Goal: Task Accomplishment & Management: Complete application form

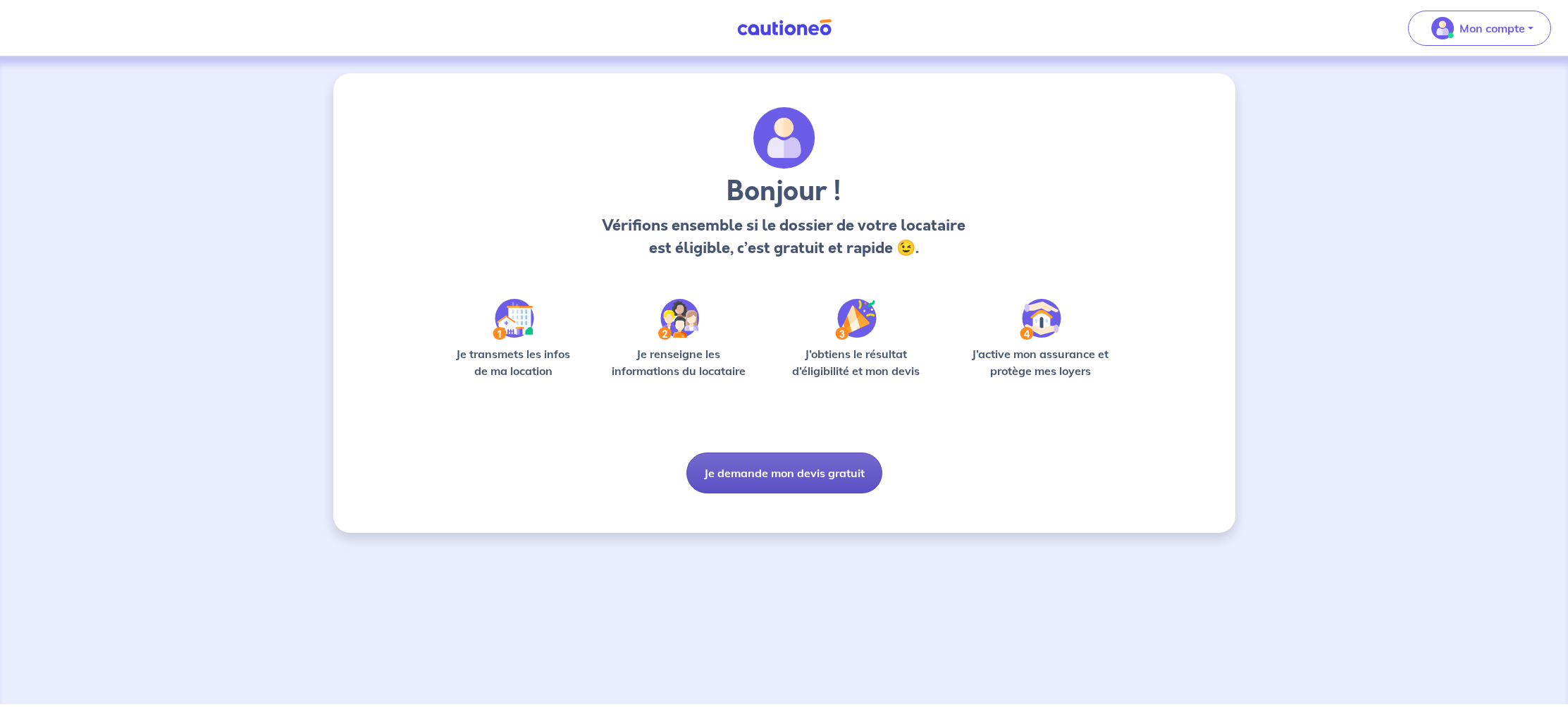
click at [790, 473] on button "Je demande mon devis gratuit" at bounding box center [785, 473] width 196 height 41
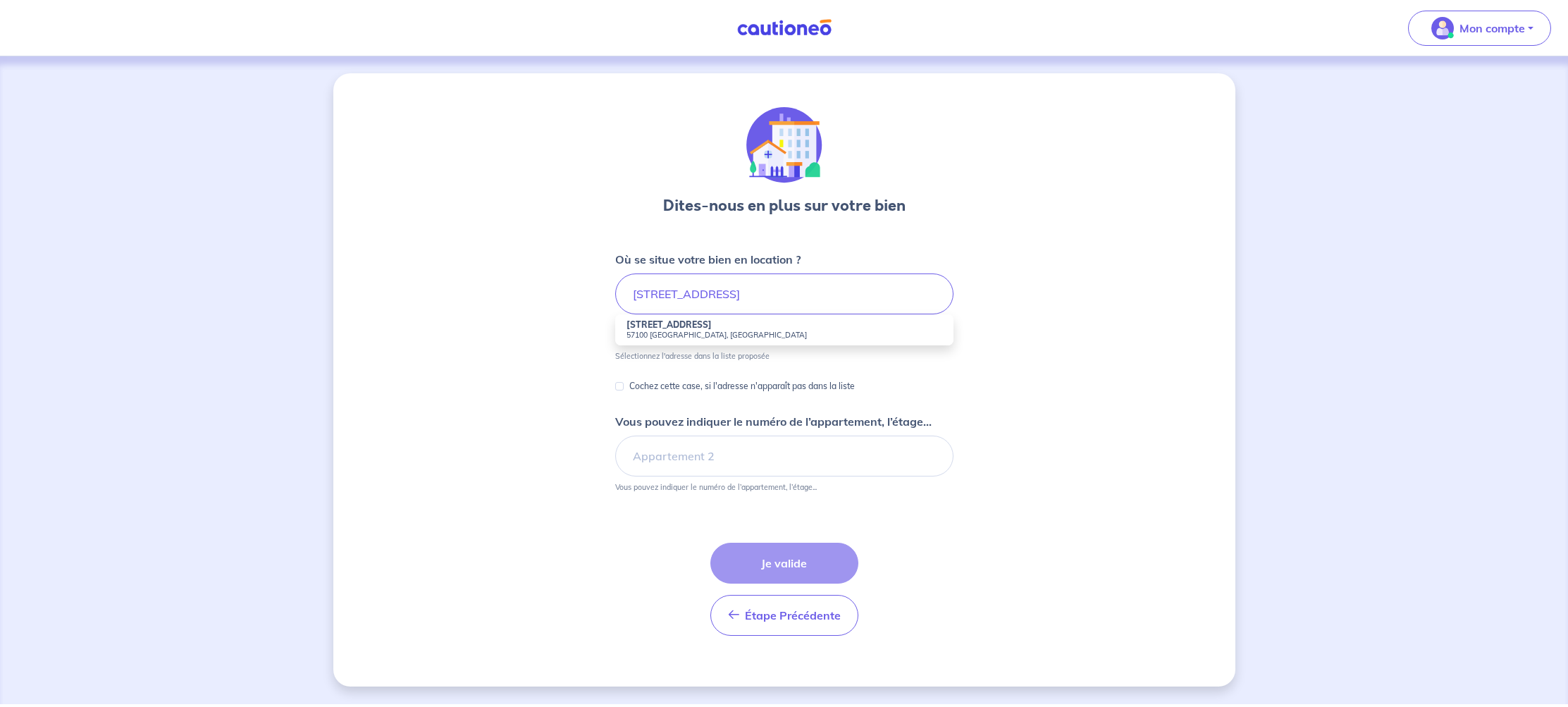
click at [691, 330] on small "57100 Thionville, France" at bounding box center [785, 334] width 316 height 10
type input "18 Rue de la Paix, 57100 Thionville, France"
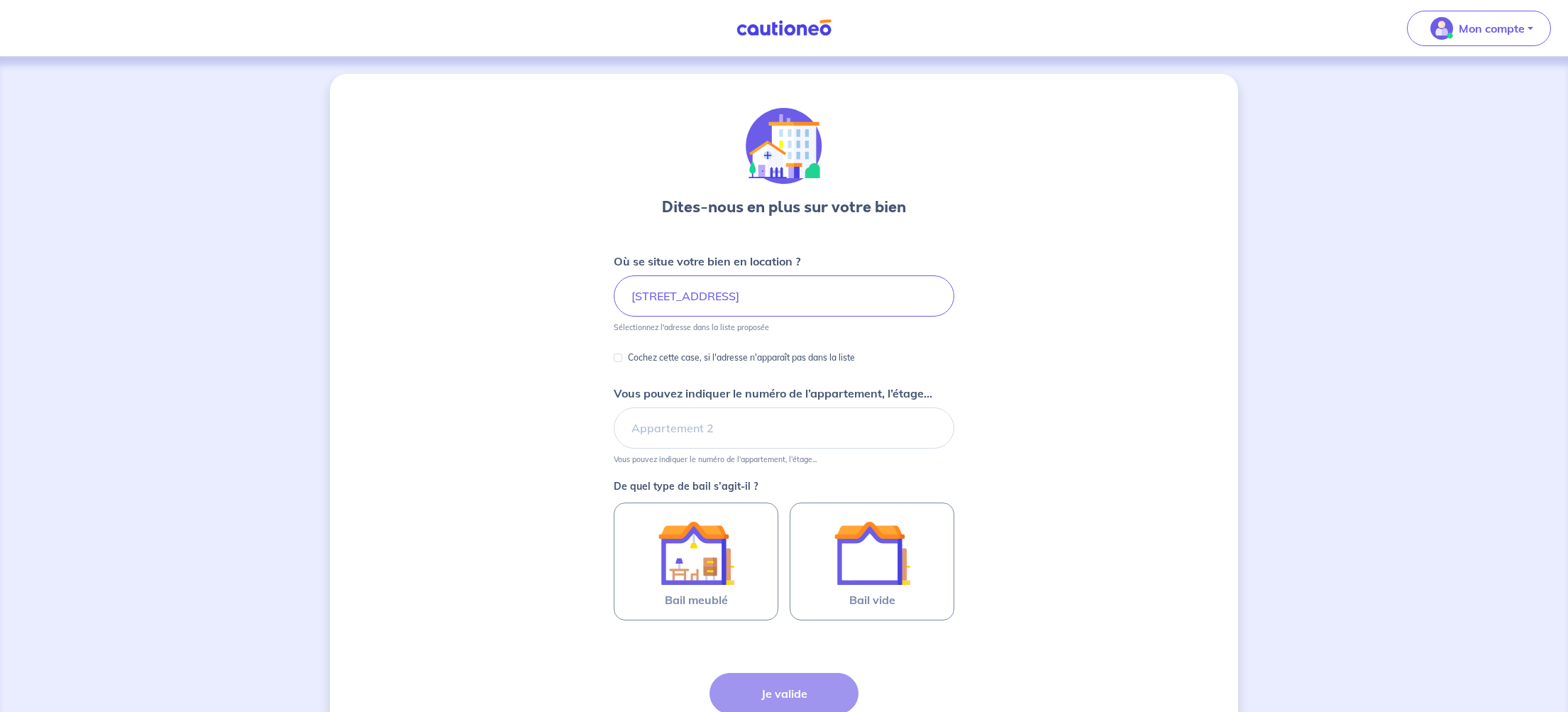
scroll to position [1, 0]
click at [716, 428] on input "Vous pouvez indiquer le numéro de l’appartement, l’étage..." at bounding box center [784, 427] width 341 height 41
click at [709, 429] on input "Vous pouvez indiquer le numéro de l’appartement, l’étage..." at bounding box center [784, 428] width 341 height 41
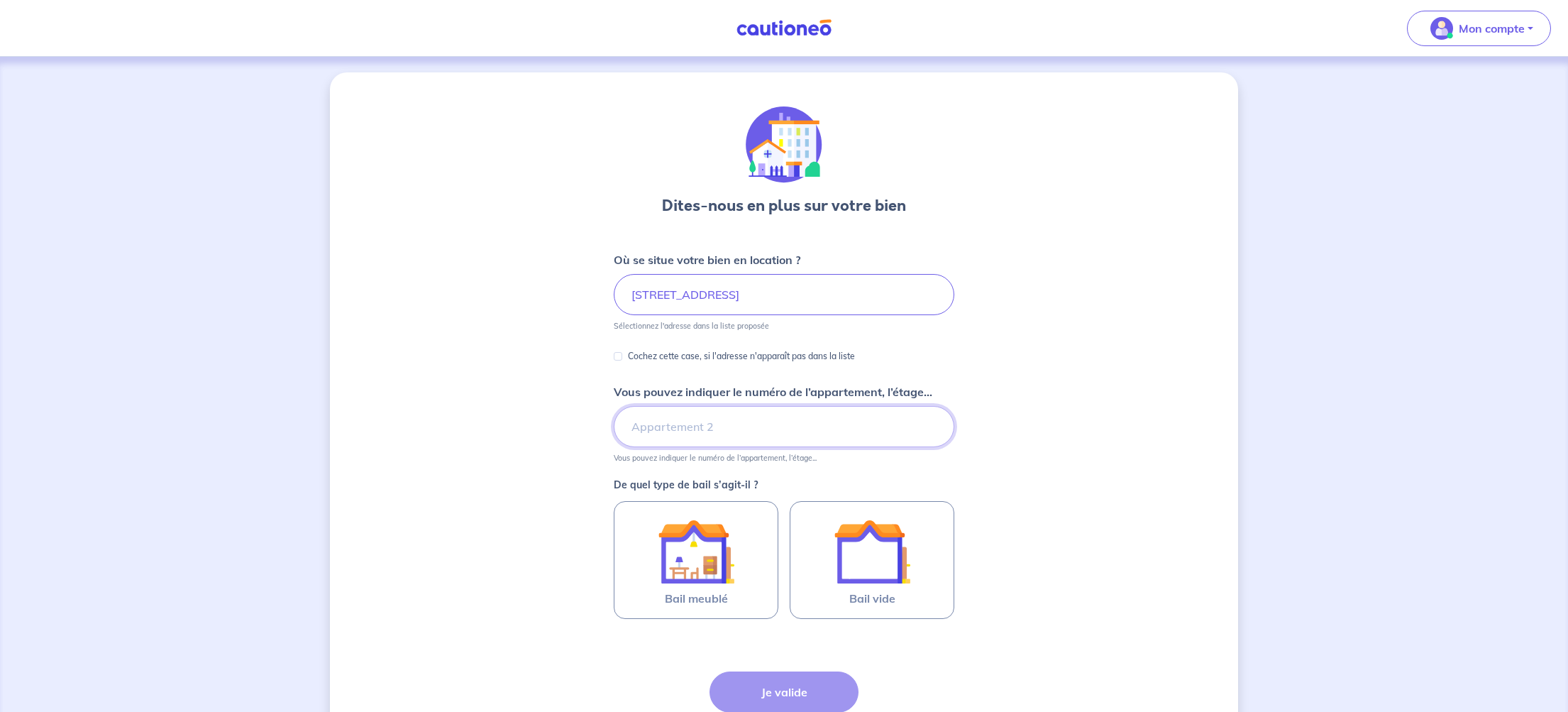
click at [640, 429] on input "Vous pouvez indiquer le numéro de l’appartement, l’étage..." at bounding box center [784, 426] width 341 height 41
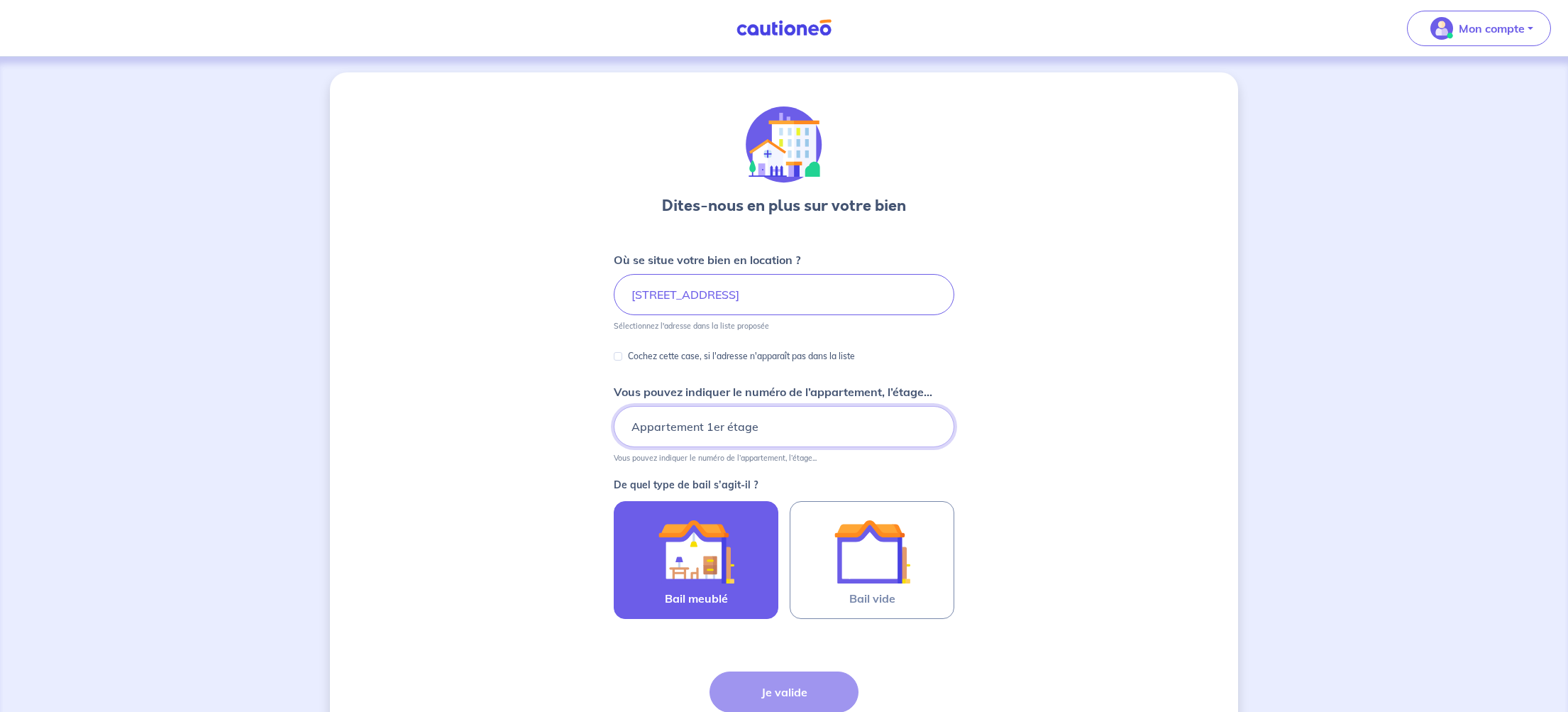
type input "Appartement 1er étage"
click at [704, 564] on img at bounding box center [695, 550] width 76 height 76
click at [0, 0] on input "Bail meublé" at bounding box center [0, 0] width 0 height 0
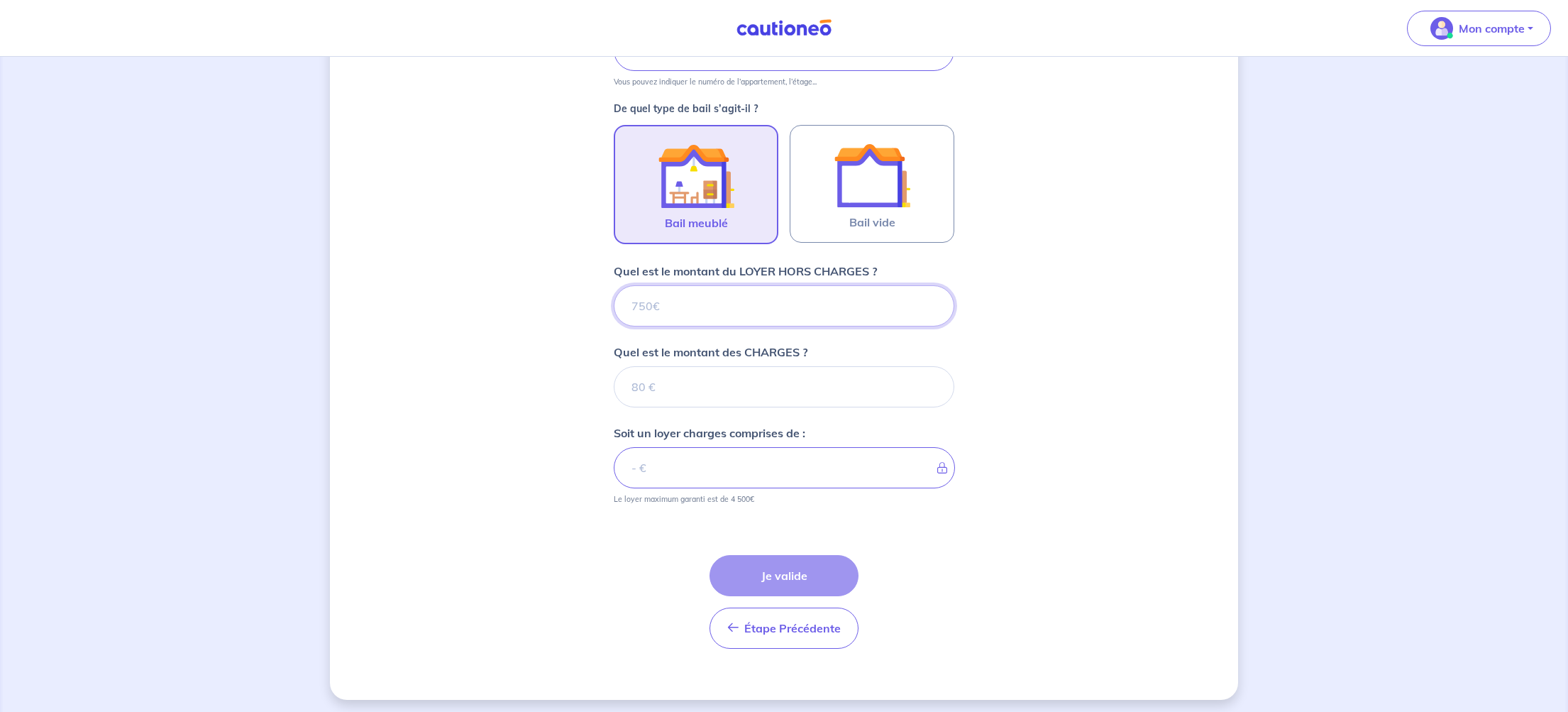
scroll to position [383, 0]
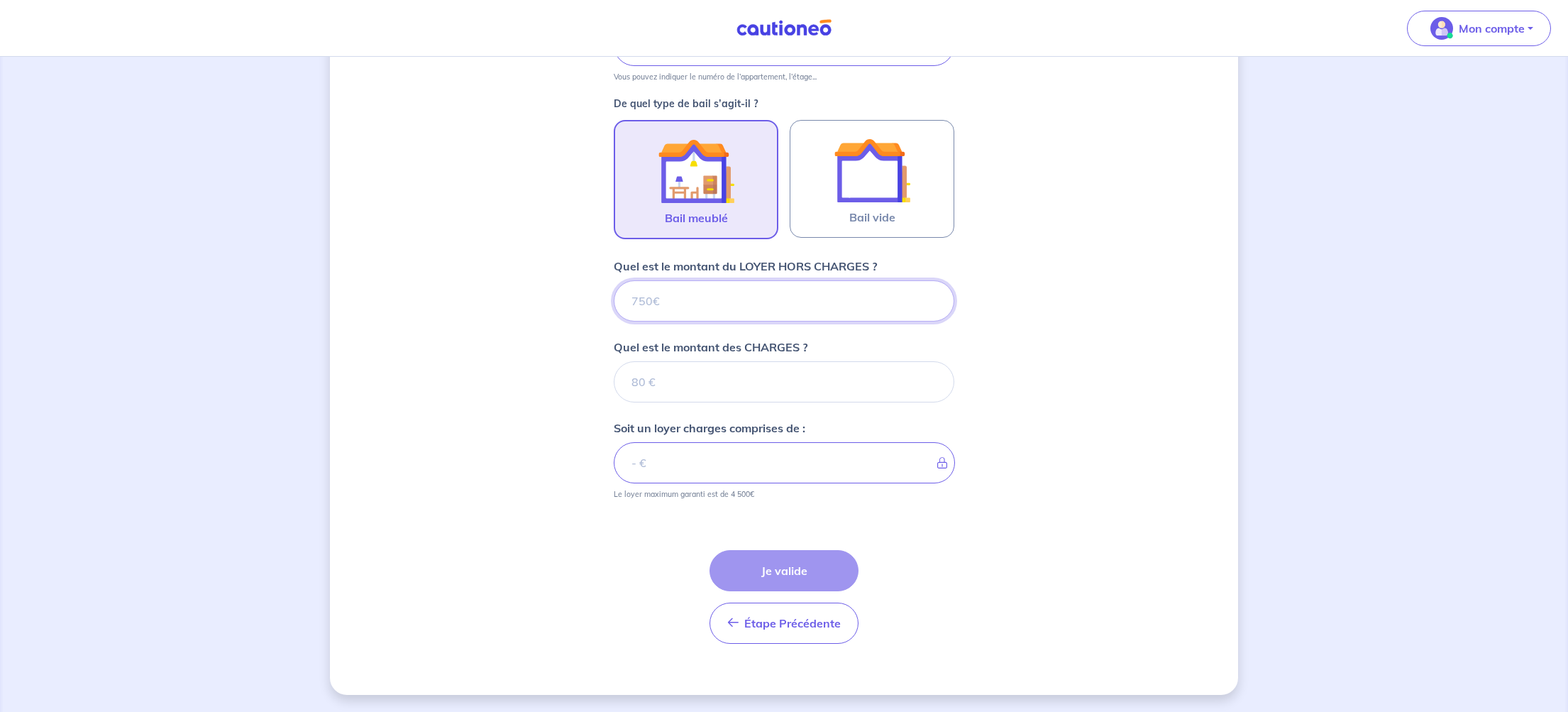
drag, startPoint x: 652, startPoint y: 302, endPoint x: 638, endPoint y: 301, distance: 14.0
click at [638, 301] on input "Quel est le montant du LOYER HORS CHARGES ?" at bounding box center [784, 301] width 341 height 41
drag, startPoint x: 648, startPoint y: 299, endPoint x: 637, endPoint y: 305, distance: 12.5
click at [637, 300] on input "Quel est le montant du LOYER HORS CHARGES ?" at bounding box center [784, 301] width 341 height 41
type input "8"
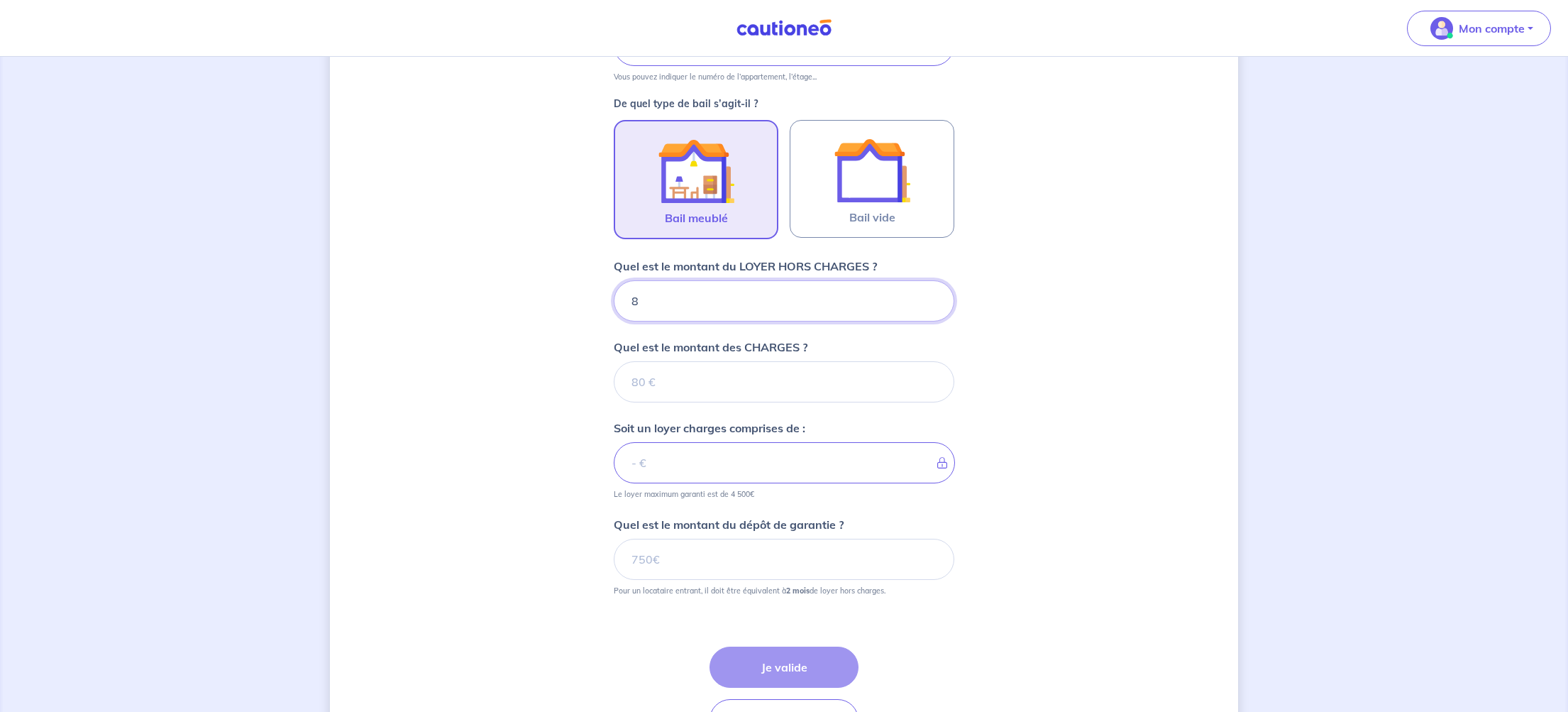
type input "85"
type input "850"
drag, startPoint x: 642, startPoint y: 382, endPoint x: 632, endPoint y: 382, distance: 10.0
click at [632, 382] on input "Quel est le montant des CHARGES ?" at bounding box center [784, 382] width 341 height 41
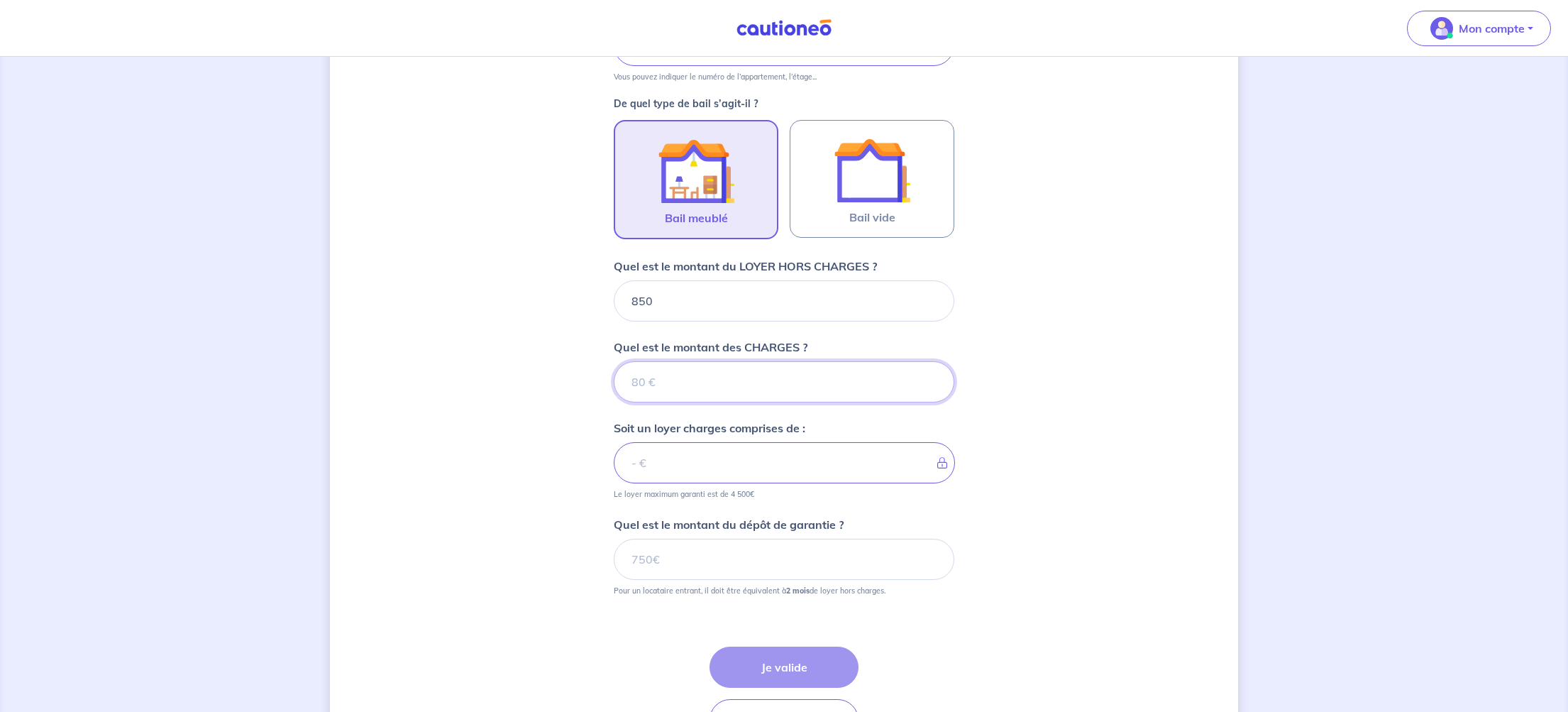
type input "5"
type input "855"
type input "50"
type input "900"
type input "50"
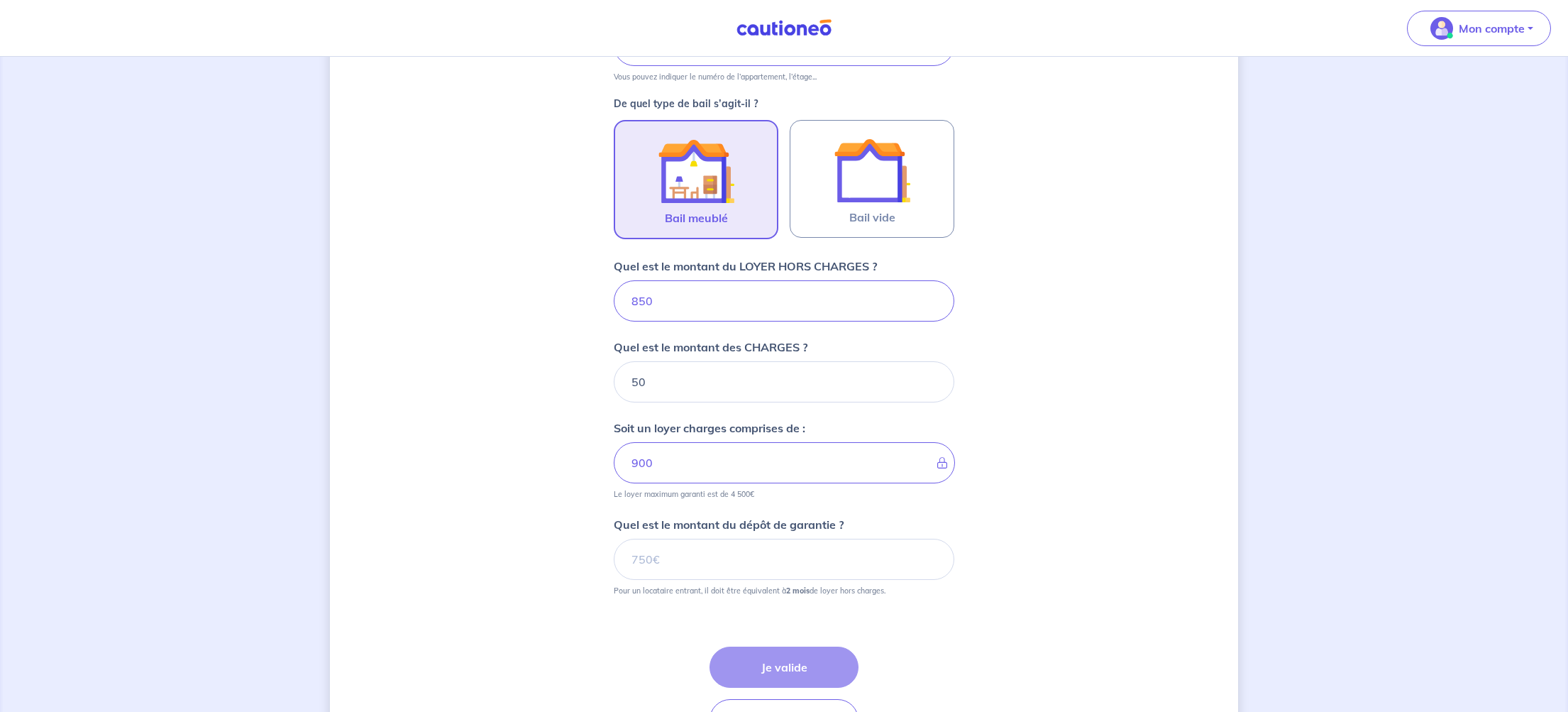
drag, startPoint x: 652, startPoint y: 304, endPoint x: 640, endPoint y: 302, distance: 12.2
click at [640, 302] on input "850" at bounding box center [784, 301] width 341 height 41
drag, startPoint x: 643, startPoint y: 302, endPoint x: 645, endPoint y: 319, distance: 17.1
click at [642, 302] on input "850" at bounding box center [784, 301] width 341 height 41
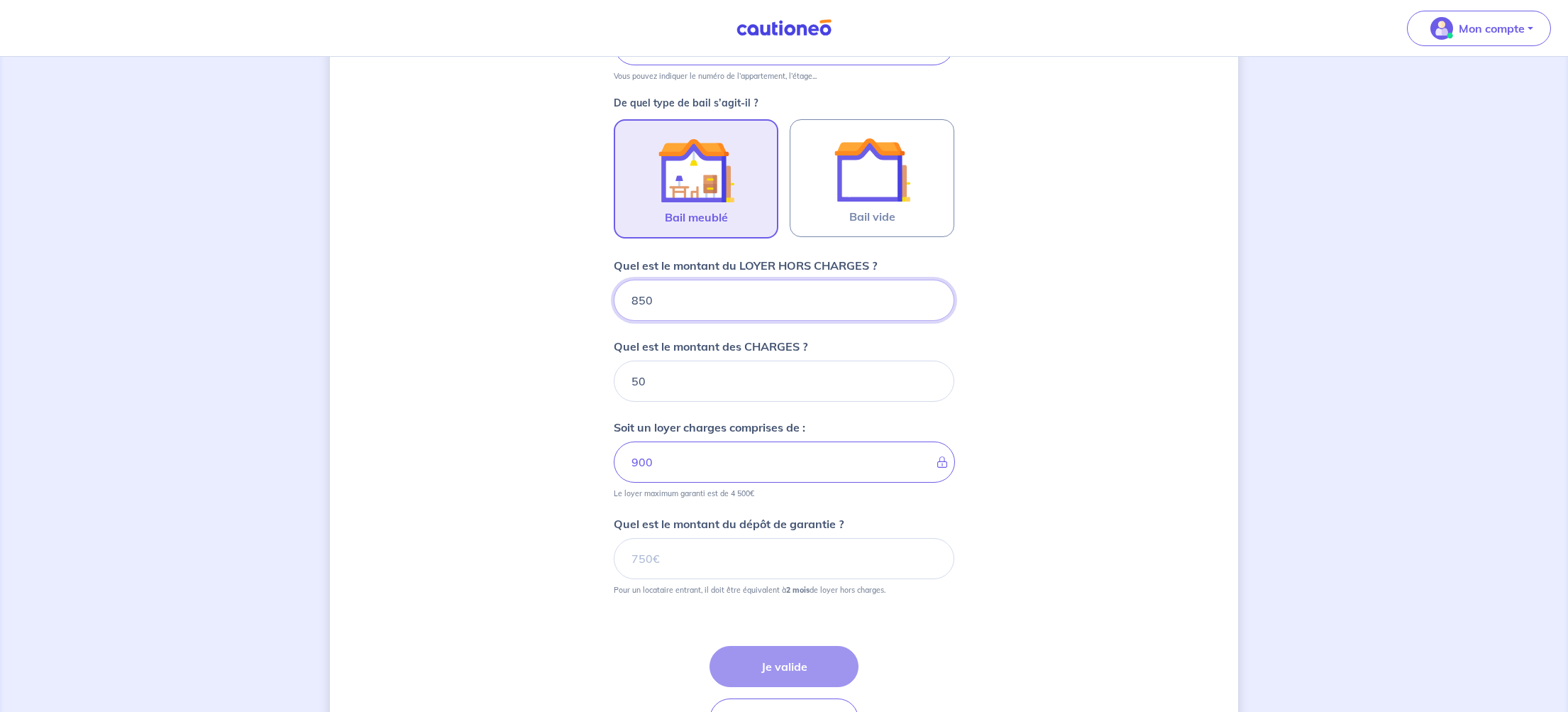
drag, startPoint x: 645, startPoint y: 299, endPoint x: 628, endPoint y: 299, distance: 17.0
click at [628, 299] on input "850" at bounding box center [784, 300] width 341 height 41
type input "88"
type input "58"
type input "880"
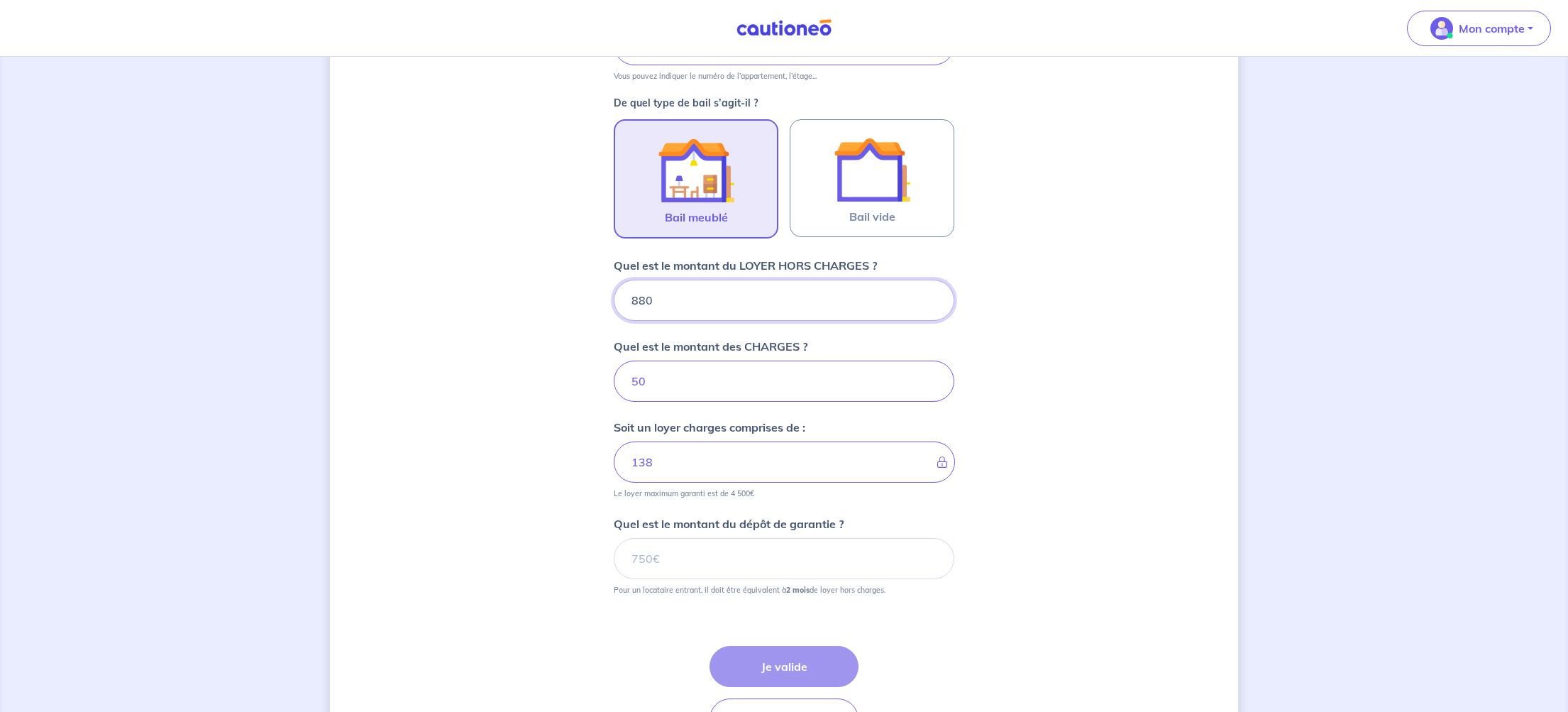
type input "930"
type input "880"
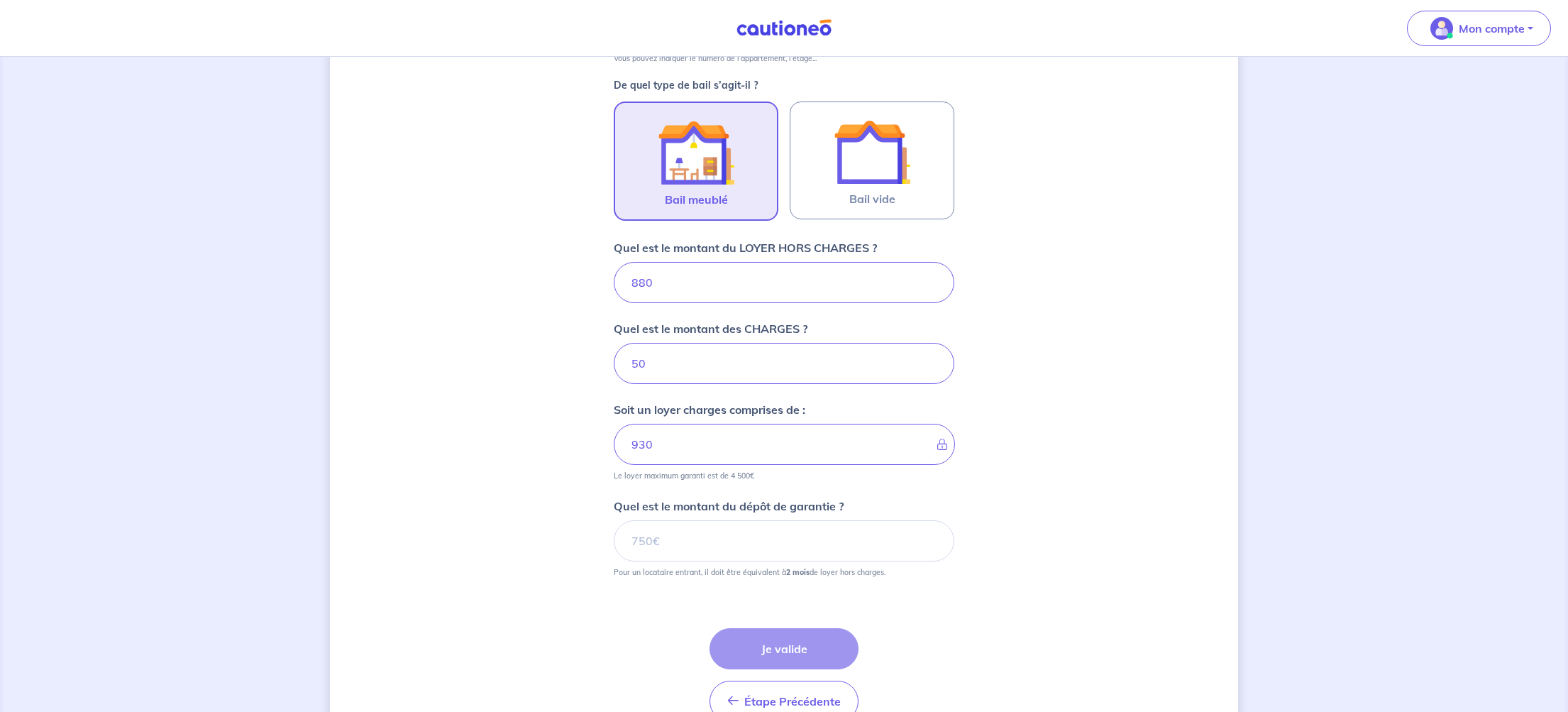
click at [611, 437] on div "Dites-nous en plus sur votre bien Où se situe votre bien en location ? 18 Rue d…" at bounding box center [784, 222] width 909 height 1100
click at [647, 545] on input "Quel est le montant du dépôt de garantie ?" at bounding box center [784, 541] width 341 height 41
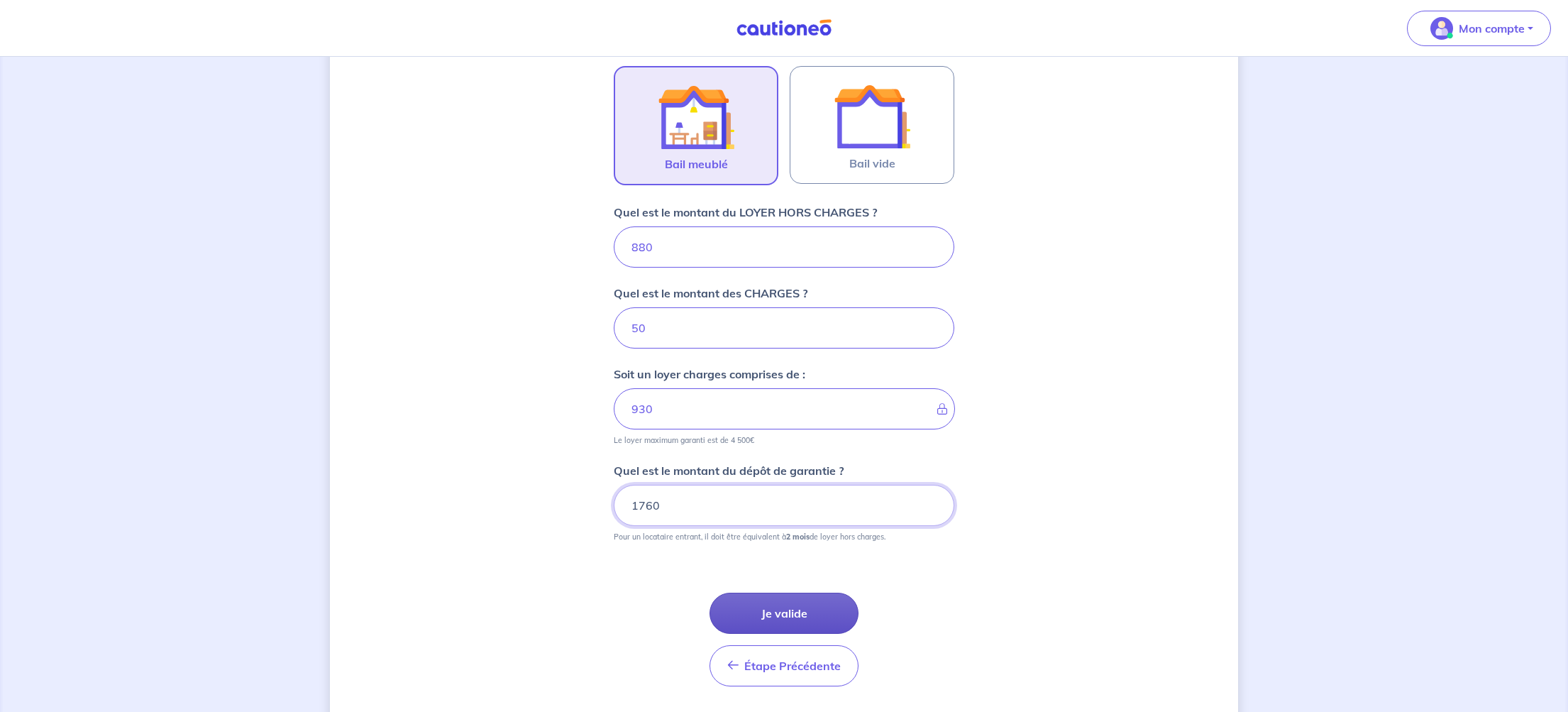
scroll to position [432, 0]
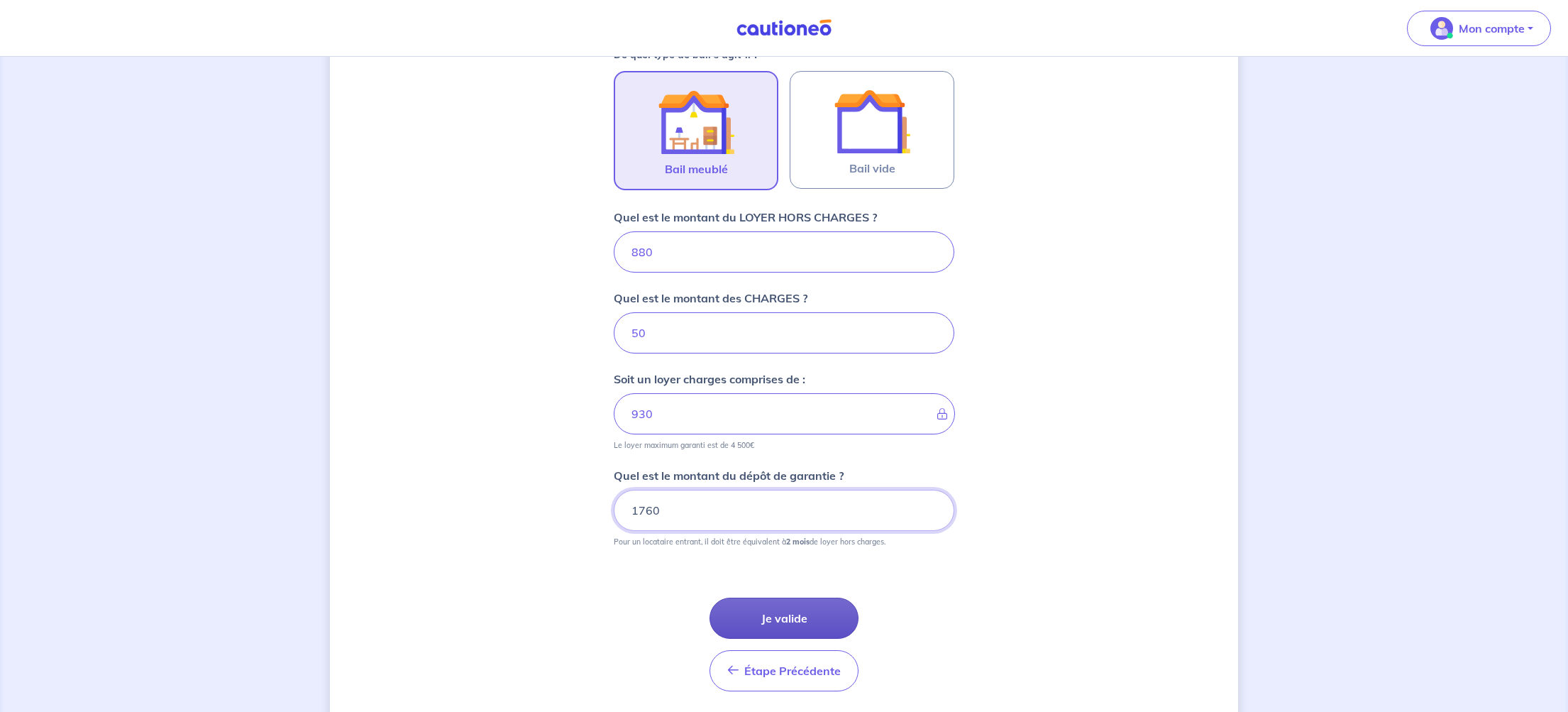
type input "1760"
click at [773, 617] on button "Je valide" at bounding box center [784, 618] width 149 height 41
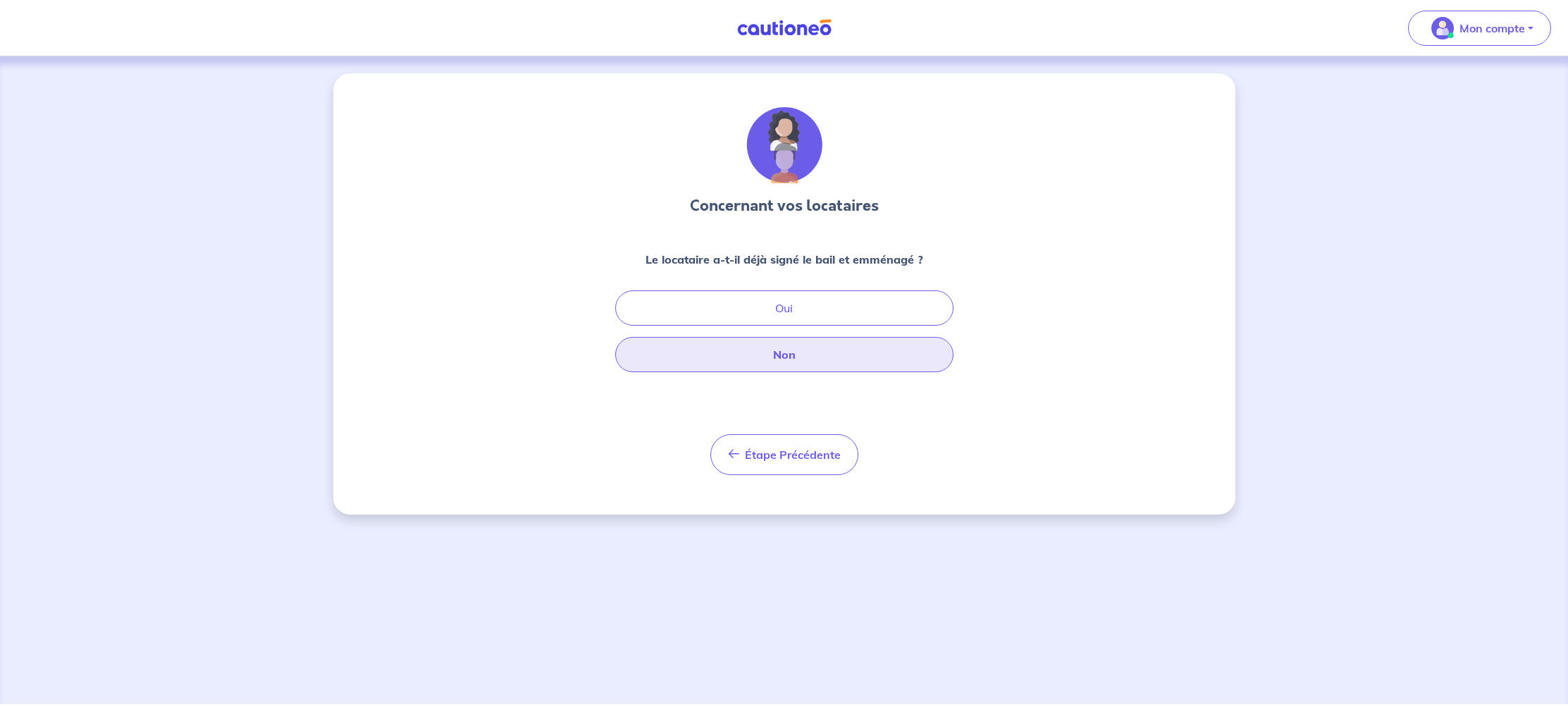
click at [787, 355] on button "Non" at bounding box center [785, 355] width 338 height 35
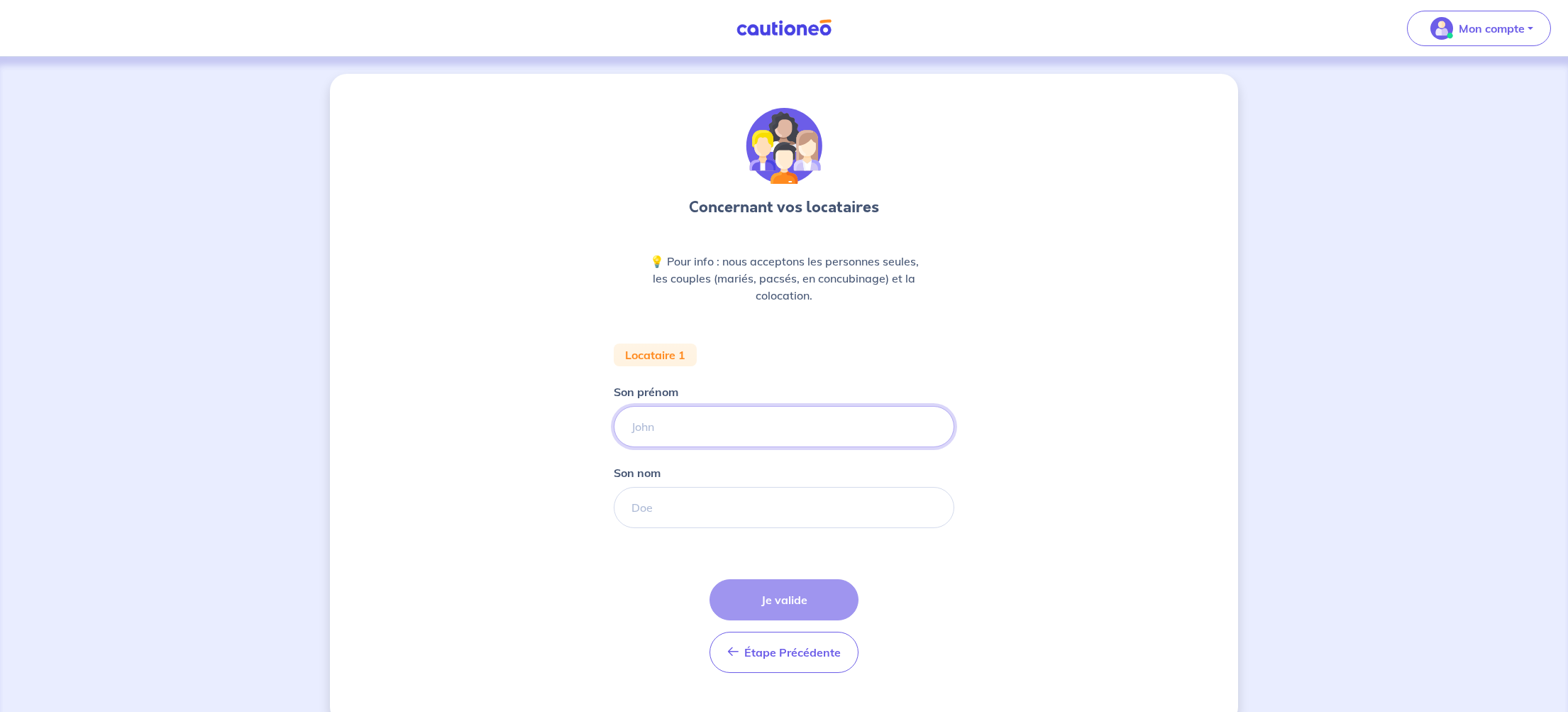
click at [669, 426] on input "Son prénom" at bounding box center [784, 426] width 341 height 41
drag, startPoint x: 677, startPoint y: 426, endPoint x: 691, endPoint y: 437, distance: 17.8
click at [677, 426] on input "Patrick b" at bounding box center [784, 426] width 341 height 41
type input "Patrick"
click at [648, 501] on input "Son nom" at bounding box center [784, 507] width 341 height 41
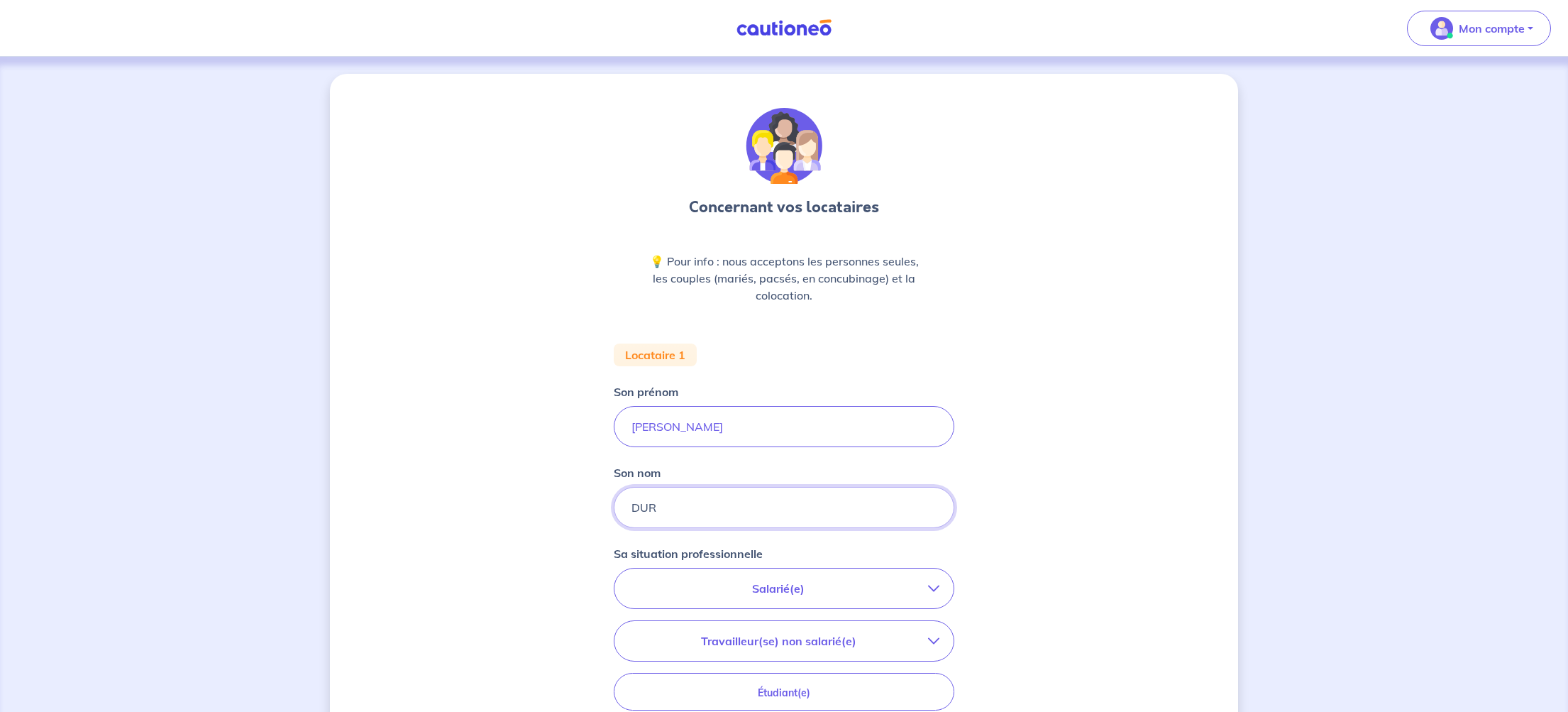
type input "DUR"
click at [926, 588] on p "Salarié(e)" at bounding box center [778, 588] width 299 height 17
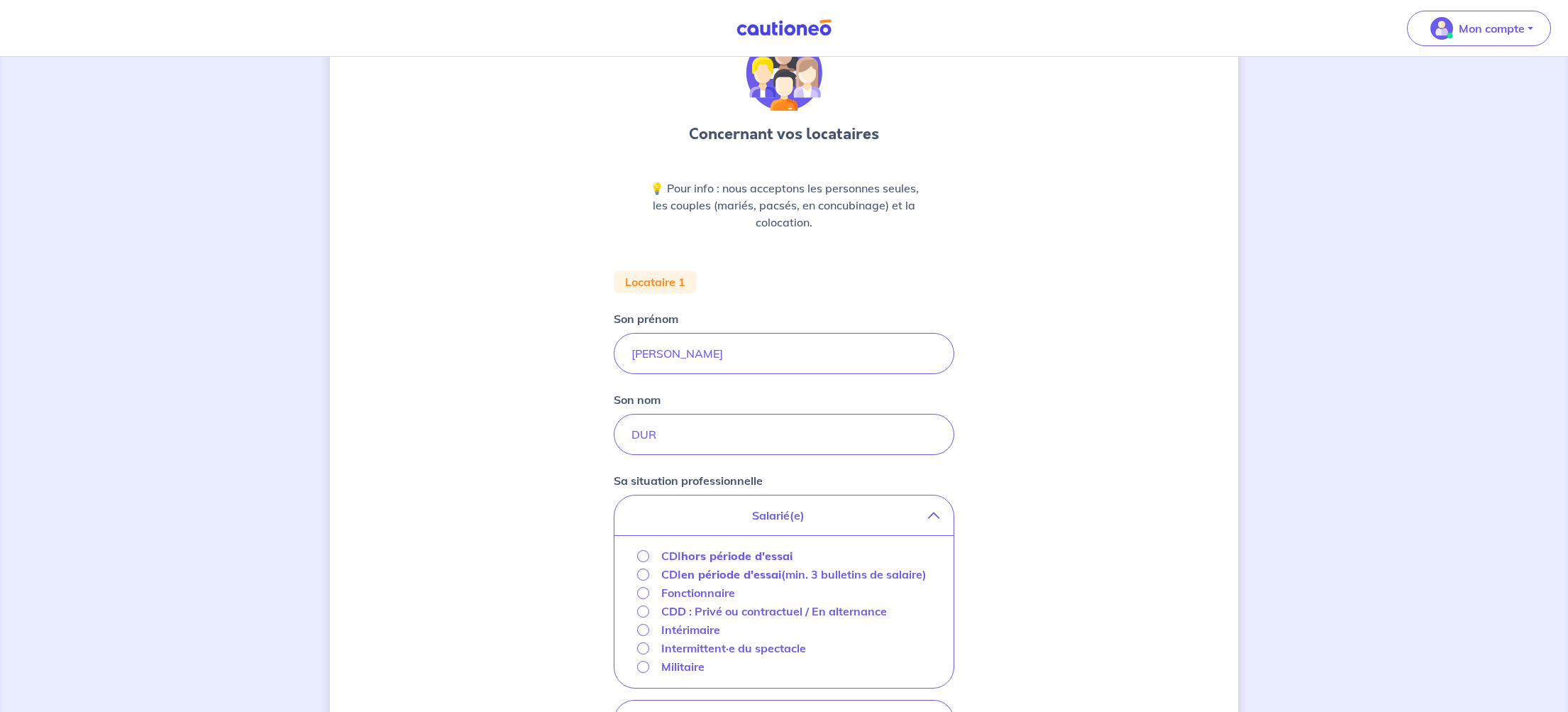
scroll to position [95, 0]
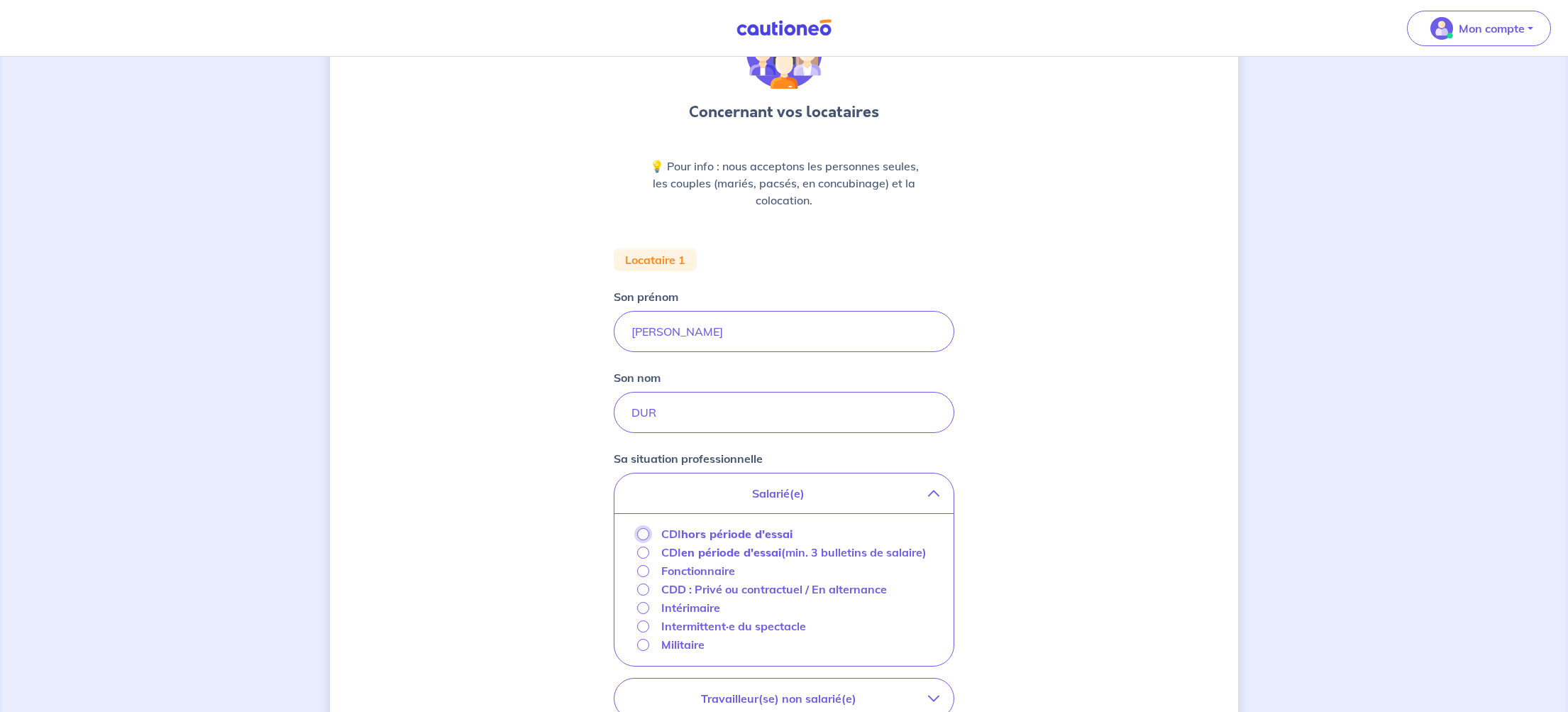
click at [643, 532] on input "CDI hors période d'essai" at bounding box center [642, 533] width 12 height 12
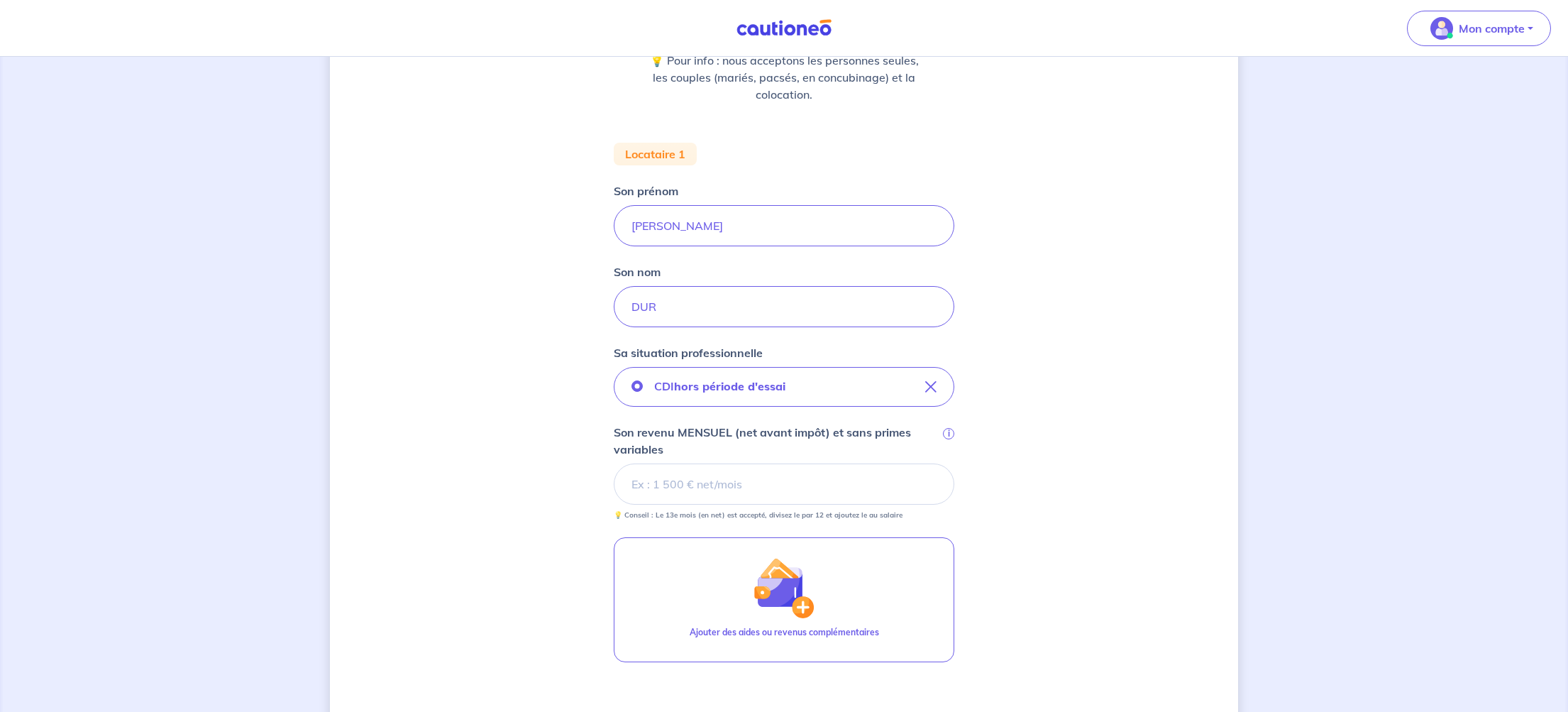
scroll to position [201, 0]
